Goal: Check status: Check status

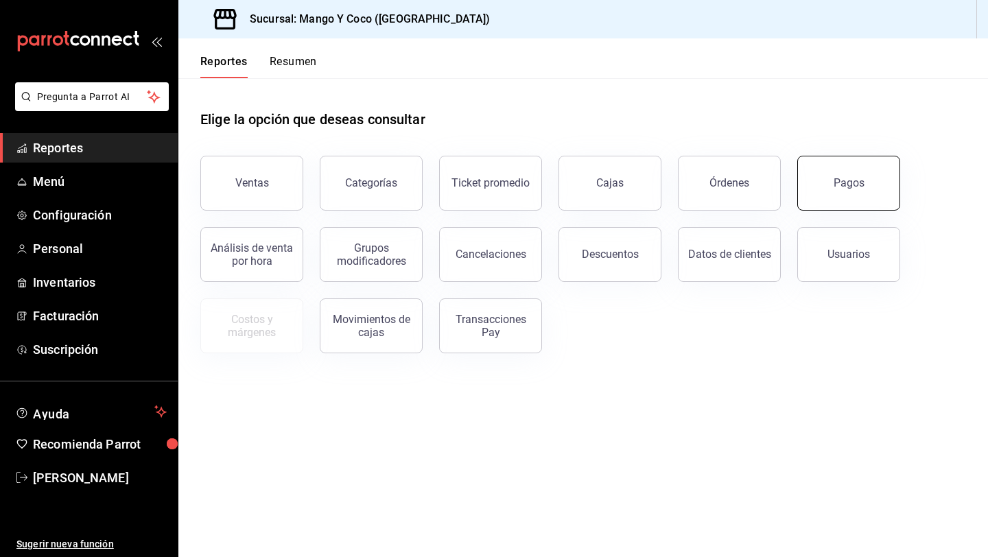
click at [843, 199] on button "Pagos" at bounding box center [848, 183] width 103 height 55
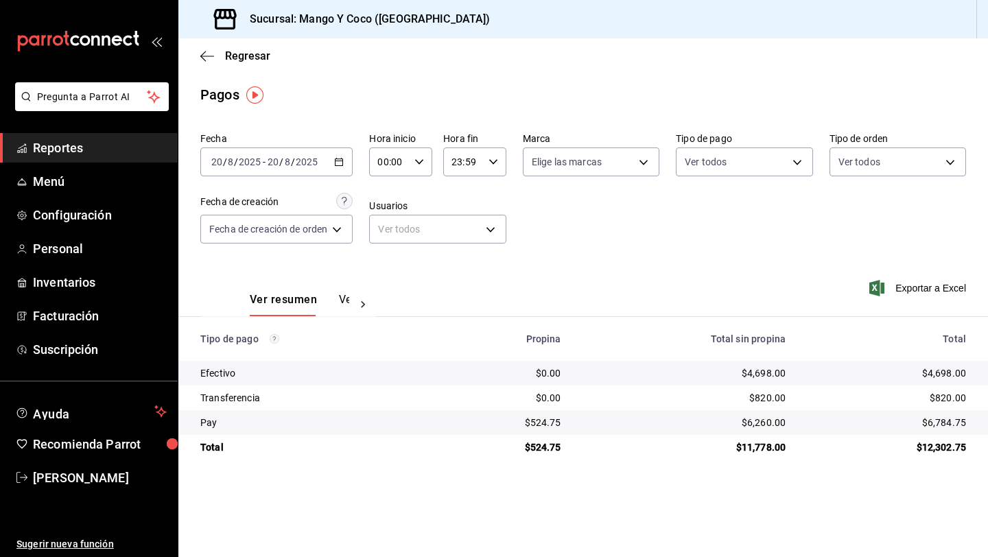
click at [867, 144] on div "Ver todos" at bounding box center [898, 159] width 137 height 34
click at [867, 161] on body "Pregunta a Parrot AI Reportes Menú Configuración Personal Inventarios Facturaci…" at bounding box center [494, 278] width 988 height 557
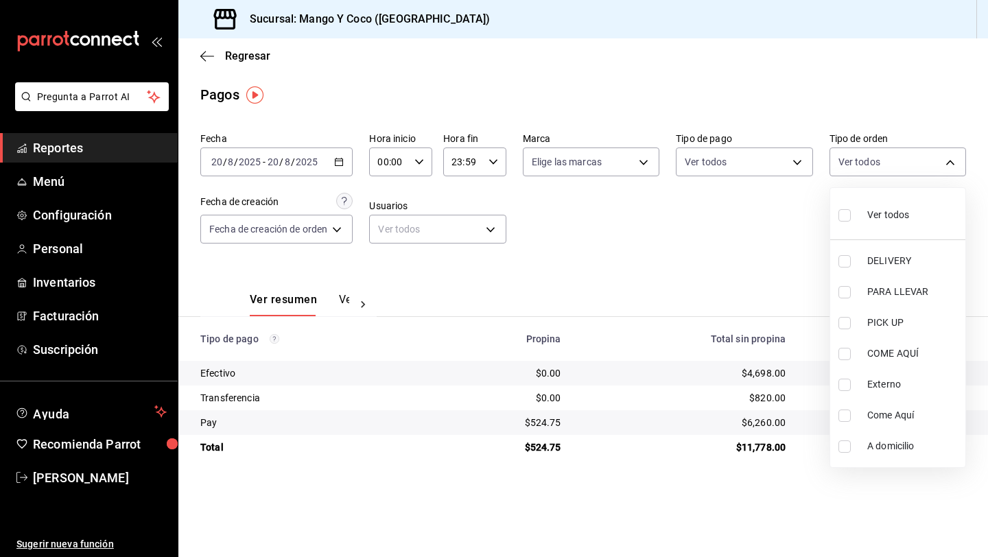
click at [850, 216] on input "checkbox" at bounding box center [845, 215] width 12 height 12
checkbox input "true"
type input "5d557e33-8e3b-4e7a-adf0-e2d1449f445d,e47f4cf5-f69b-47dd-93b4-00143df15fe9,27a36…"
checkbox input "true"
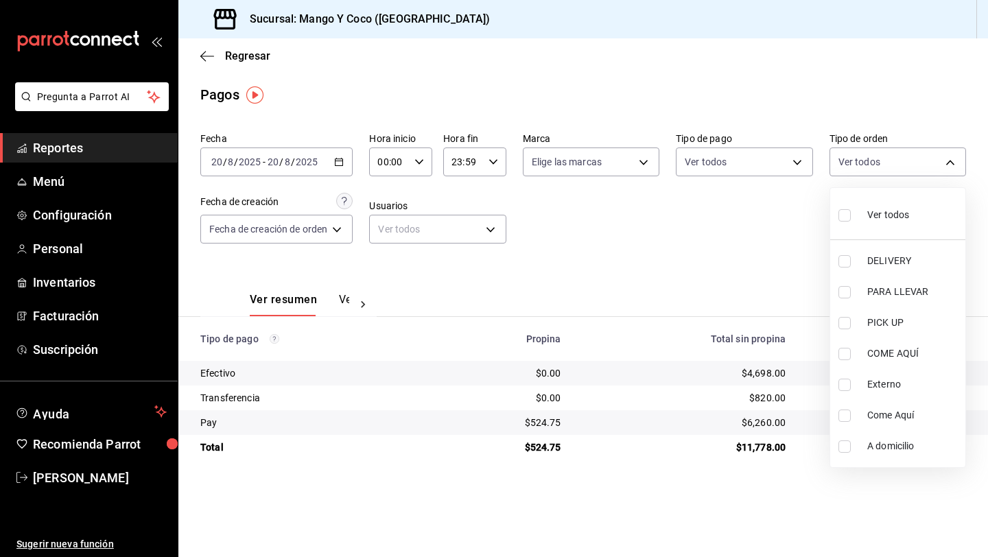
checkbox input "true"
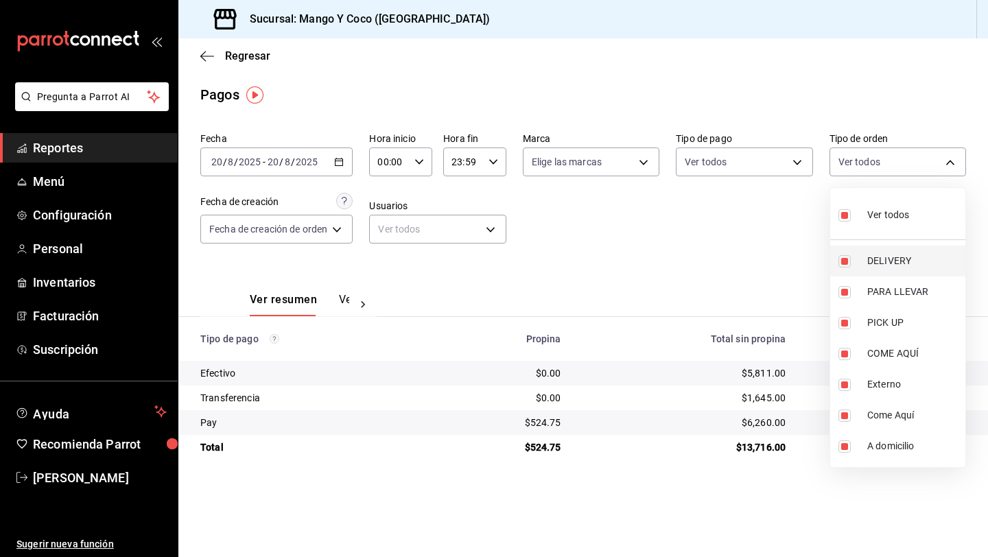
click at [846, 263] on input "checkbox" at bounding box center [845, 261] width 12 height 12
checkbox input "false"
type input "e47f4cf5-f69b-47dd-93b4-00143df15fe9,27a364d8-6312-4869-99a1-f3fb819ac42e,71ca7…"
click at [839, 218] on input "checkbox" at bounding box center [845, 215] width 12 height 12
checkbox input "true"
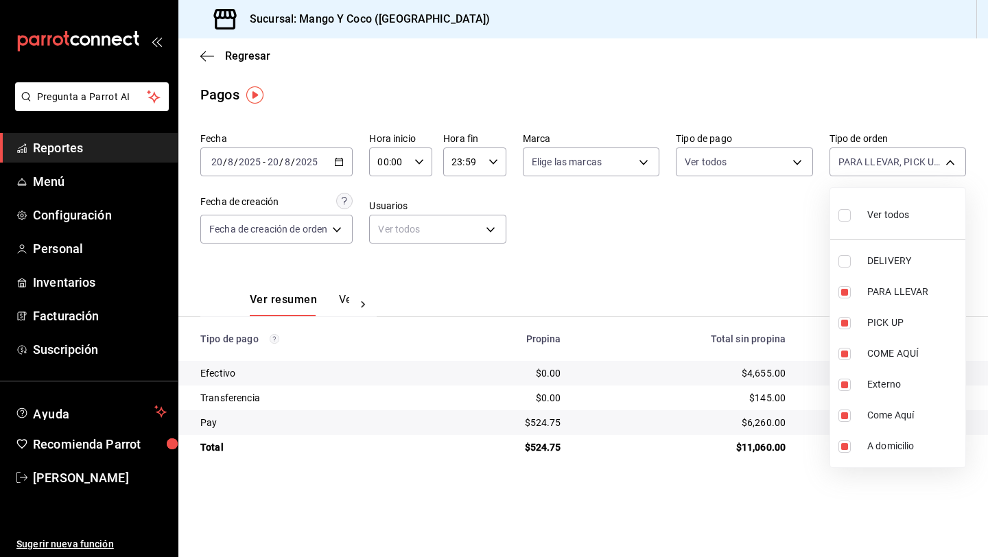
type input "5d557e33-8e3b-4e7a-adf0-e2d1449f445d,e47f4cf5-f69b-47dd-93b4-00143df15fe9,27a36…"
checkbox input "true"
click at [847, 214] on input "checkbox" at bounding box center [845, 215] width 12 height 12
checkbox input "false"
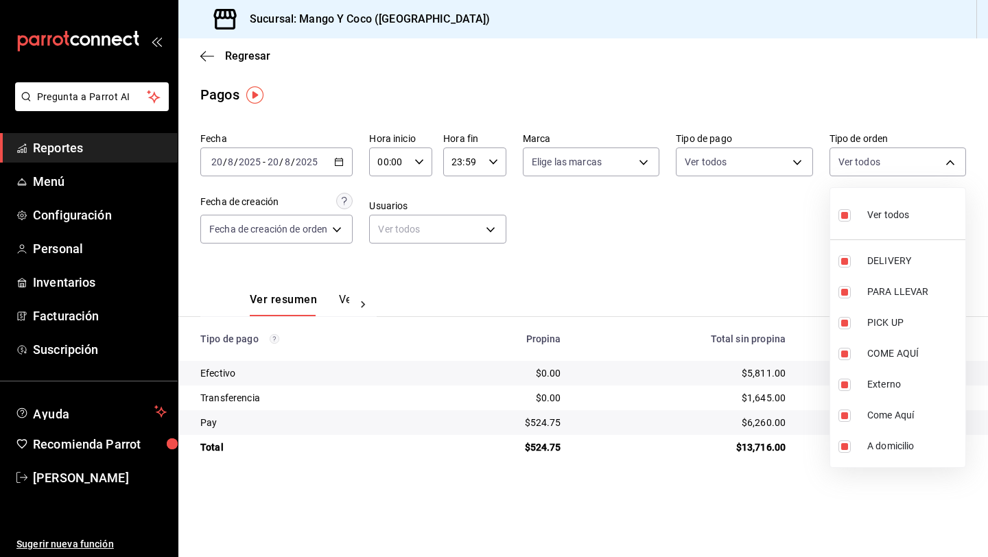
checkbox input "false"
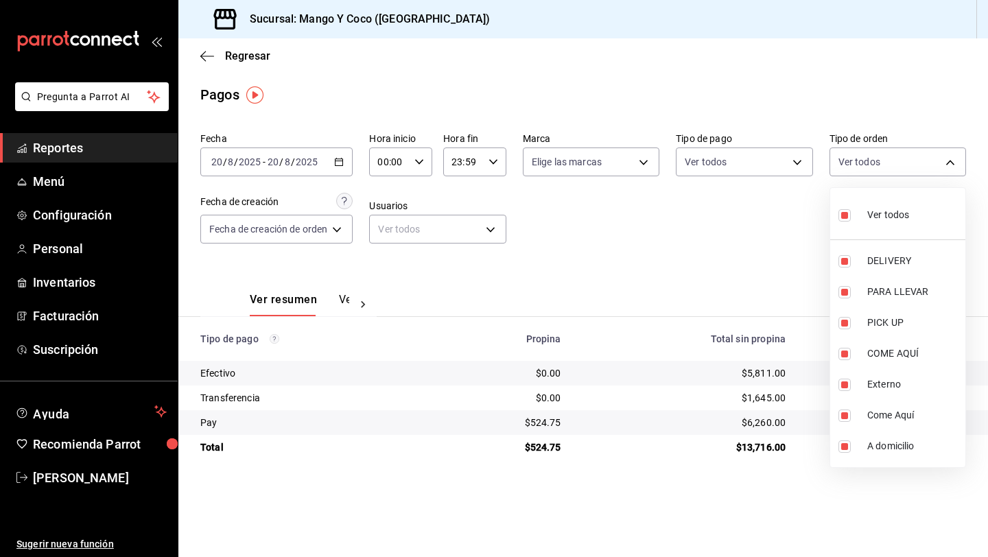
checkbox input "false"
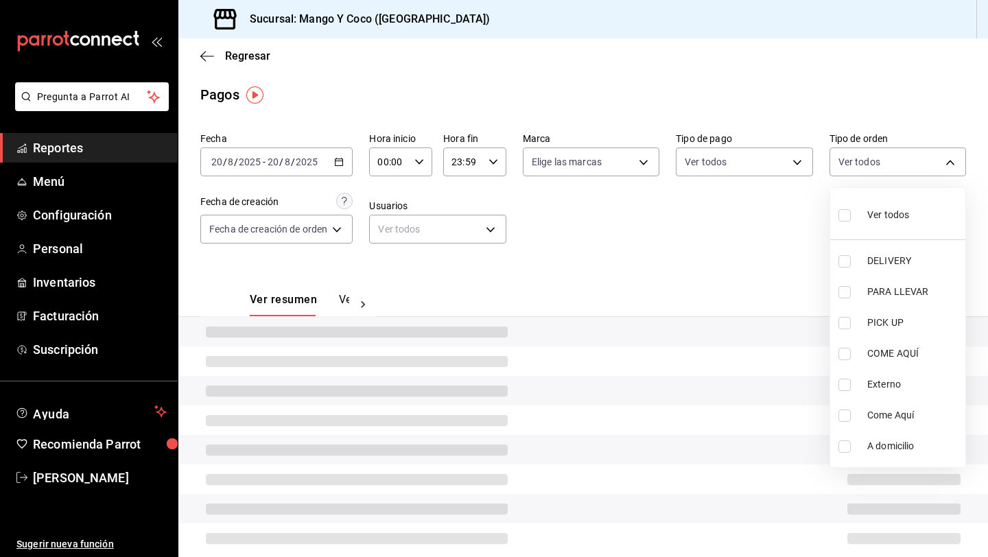
click at [846, 261] on input "checkbox" at bounding box center [845, 261] width 12 height 12
checkbox input "true"
type input "5d557e33-8e3b-4e7a-adf0-e2d1449f445d"
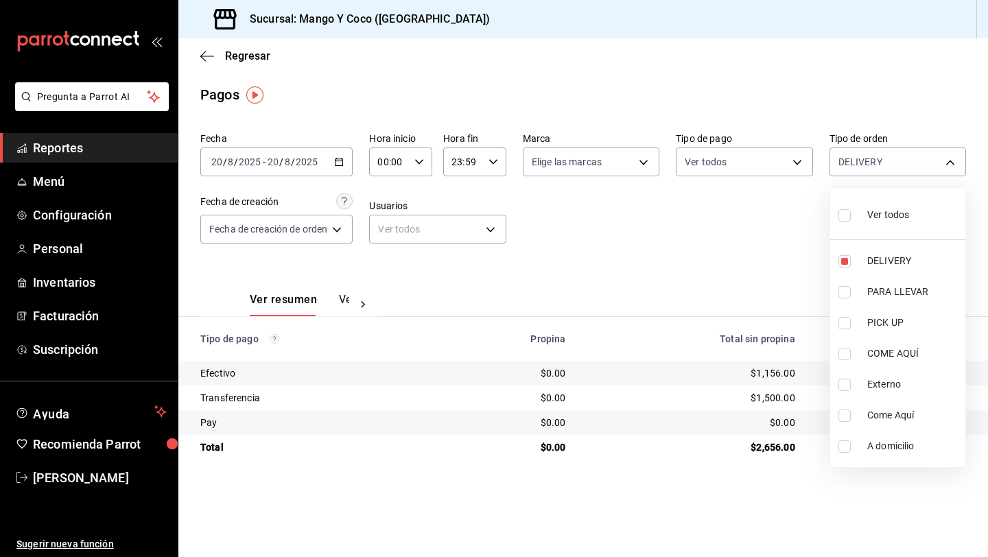
click at [759, 261] on div at bounding box center [494, 278] width 988 height 557
